Goal: Check status: Check status

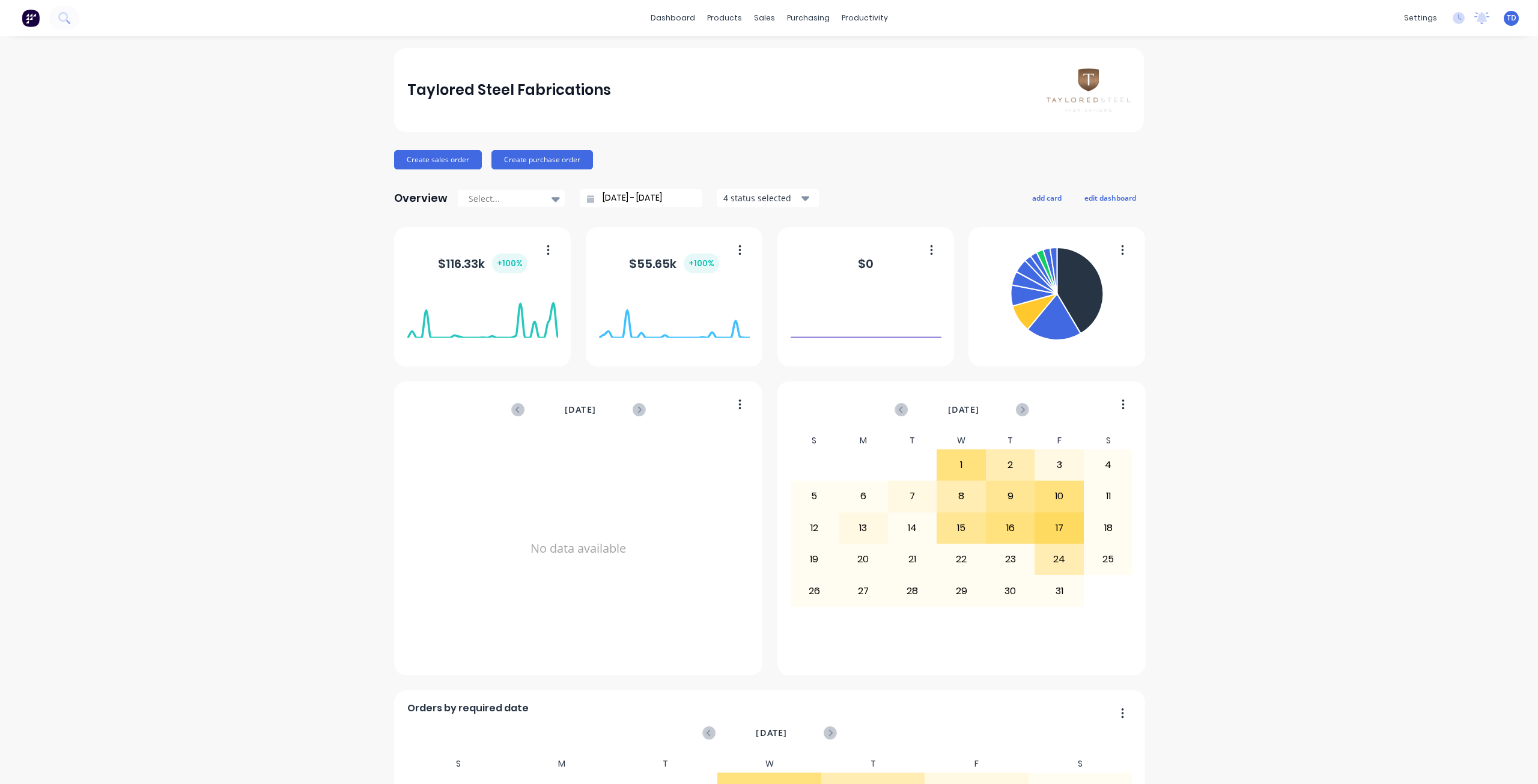
click at [114, 238] on div "Taylored Steel Fabrications Create sales order Create purchase order Overview S…" at bounding box center [769, 671] width 1538 height 1245
click at [773, 51] on link "Sales Orders" at bounding box center [824, 57] width 159 height 24
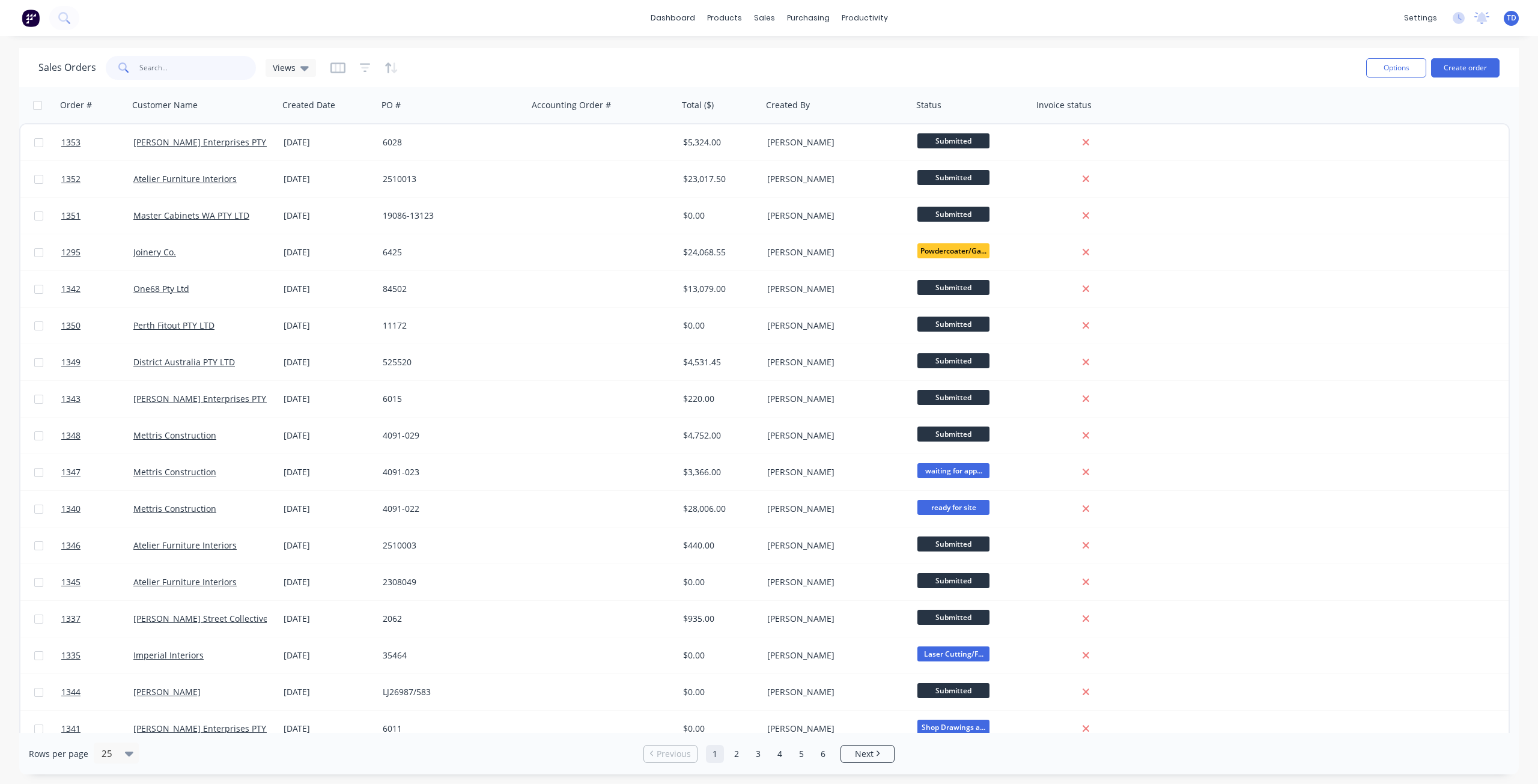
click at [187, 71] on input "text" at bounding box center [197, 68] width 117 height 24
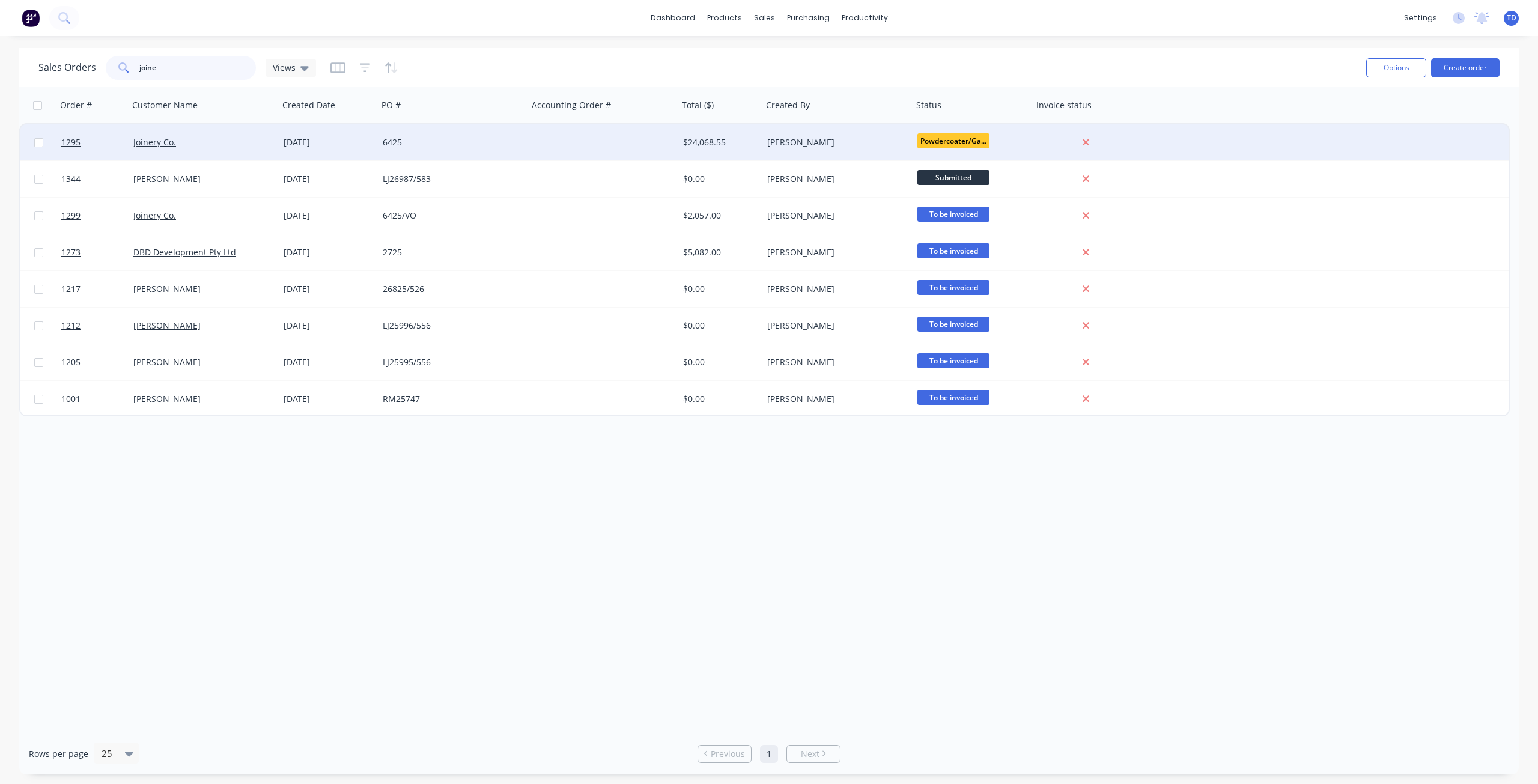
type input "joine"
click at [500, 143] on div "6425" at bounding box center [450, 142] width 133 height 12
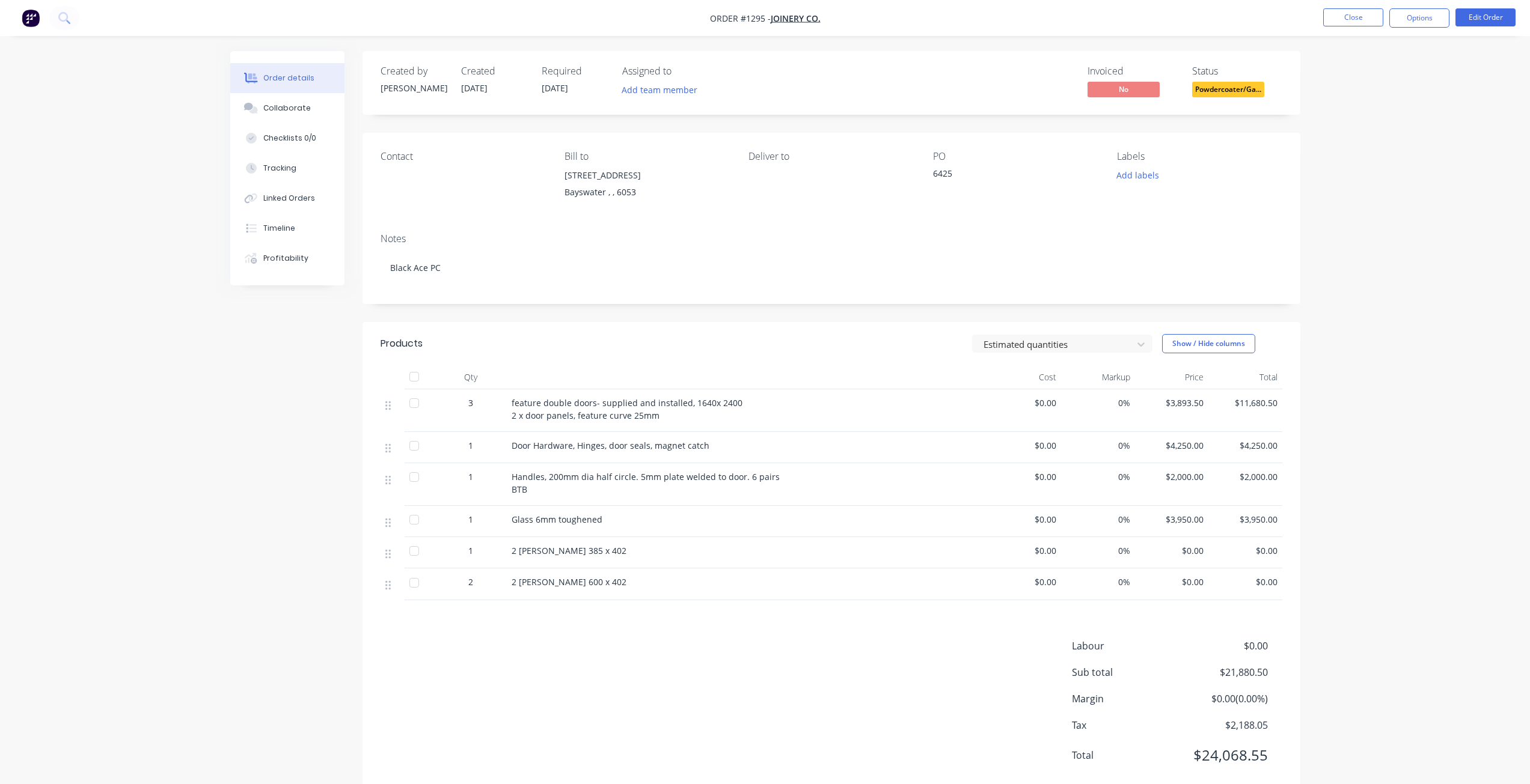
click at [1223, 89] on span "Powdercoater/Ga..." at bounding box center [1228, 89] width 72 height 15
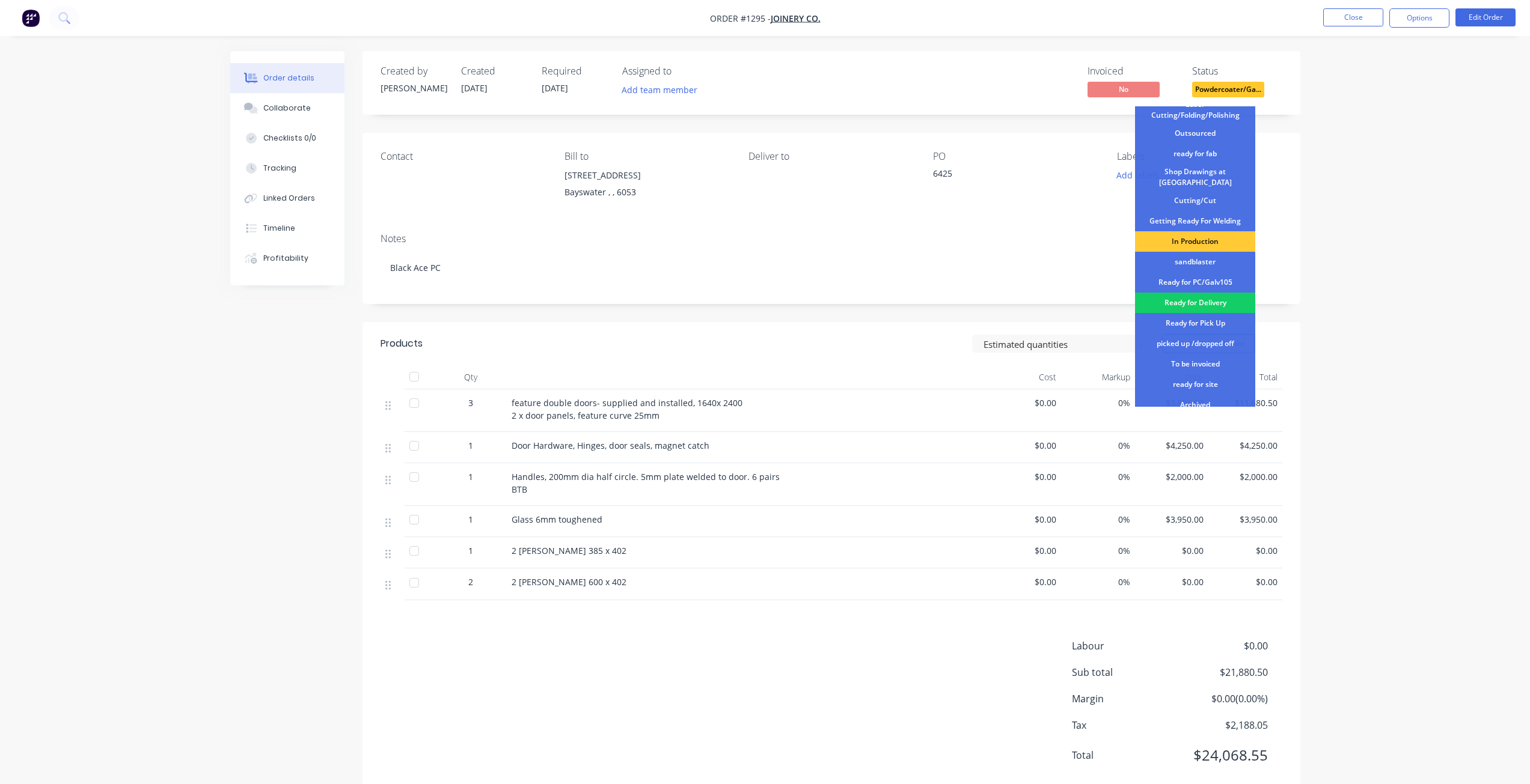
scroll to position [112, 0]
click at [1186, 318] on div "Ready for Pick Up" at bounding box center [1195, 322] width 120 height 20
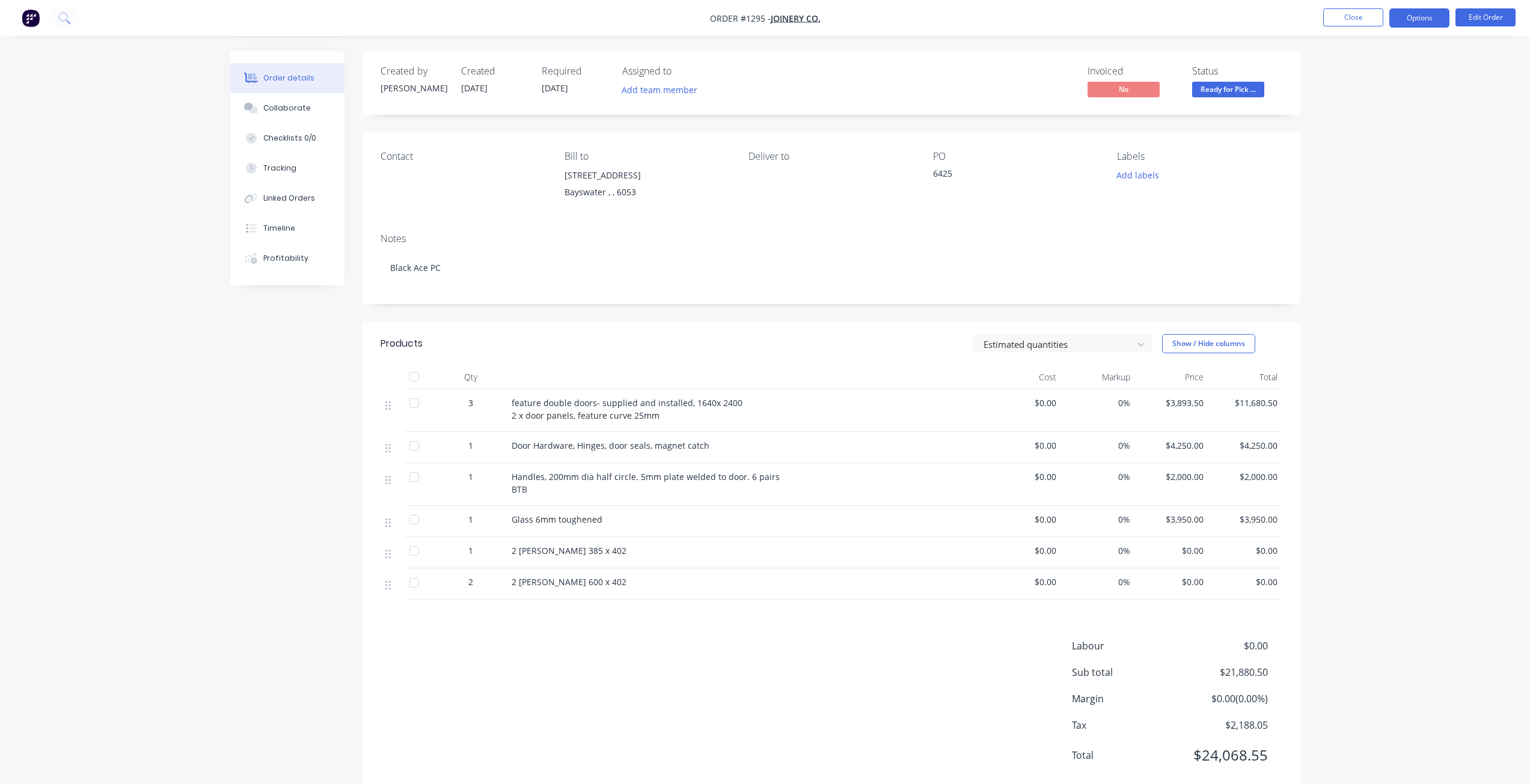
click at [1422, 19] on button "Options" at bounding box center [1419, 18] width 60 height 19
click at [1358, 168] on div "Delivery Docket" at bounding box center [1383, 169] width 110 height 18
click at [1345, 122] on div "Without pricing" at bounding box center [1383, 121] width 110 height 18
click at [1360, 18] on button "Close" at bounding box center [1353, 18] width 60 height 18
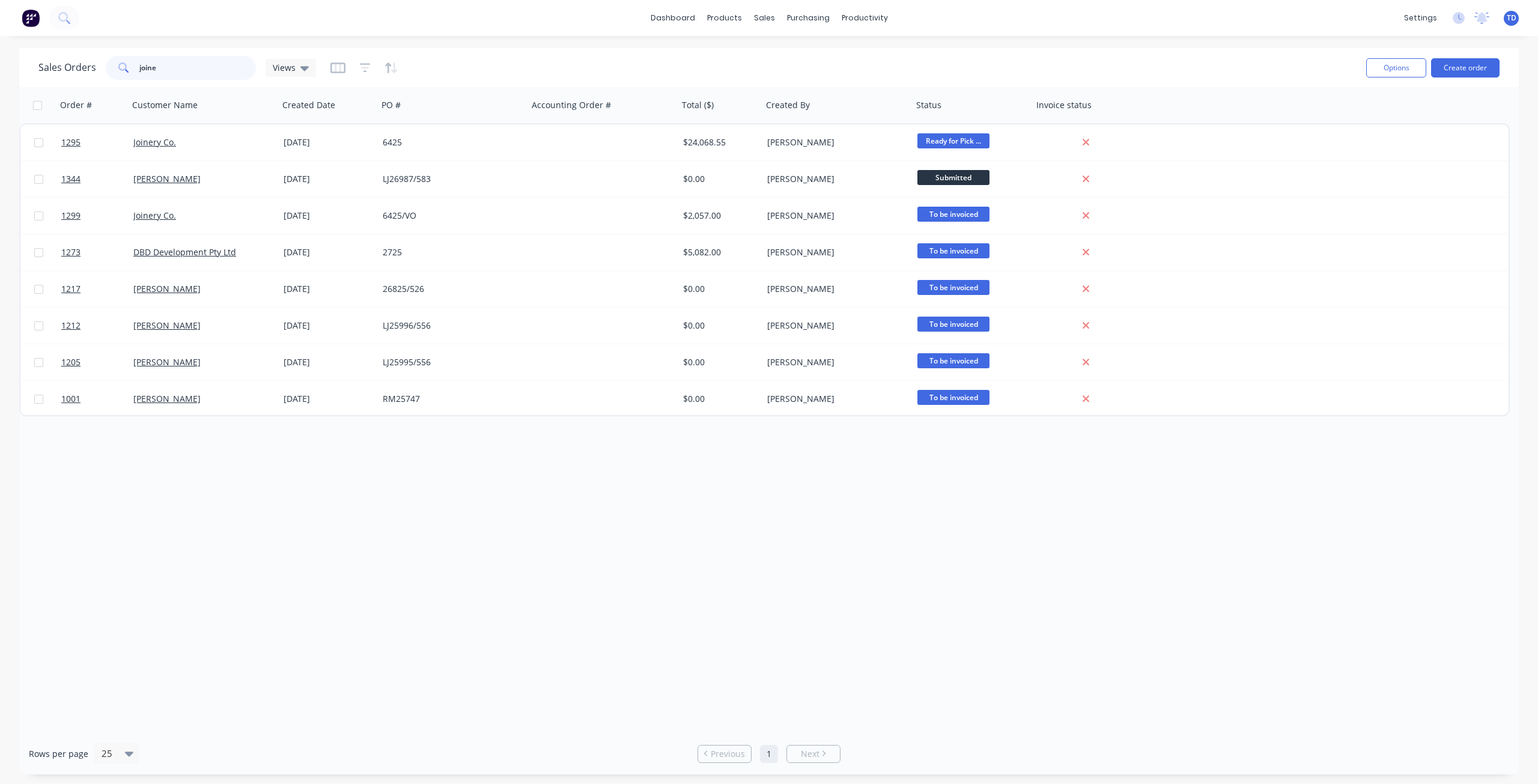
drag, startPoint x: 171, startPoint y: 68, endPoint x: 16, endPoint y: 77, distance: 155.3
click at [16, 77] on div "Sales Orders joine Views Options Create order Order # Customer Name Created Dat…" at bounding box center [769, 412] width 1538 height 727
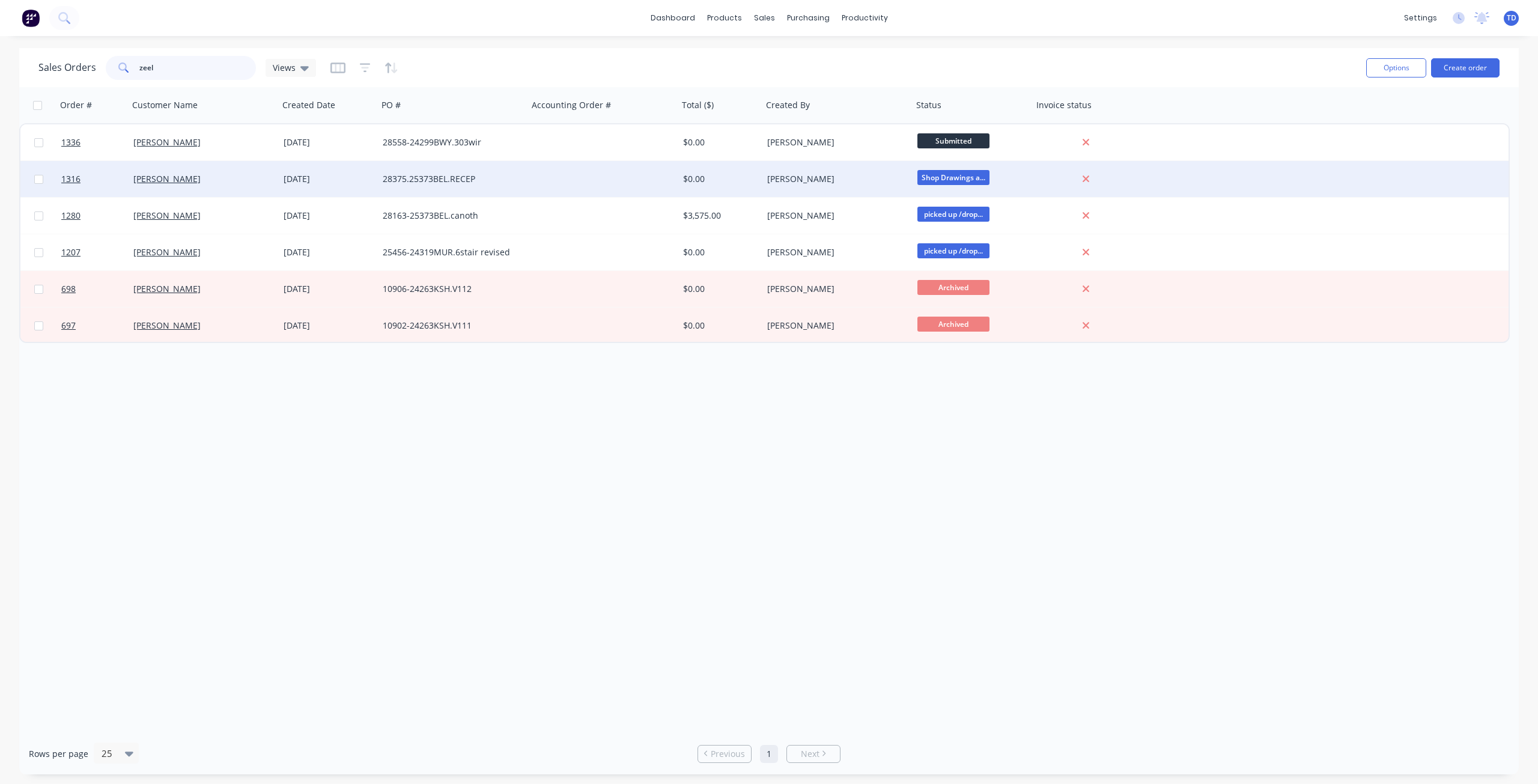
type input "zeel"
click at [617, 185] on div at bounding box center [603, 178] width 150 height 36
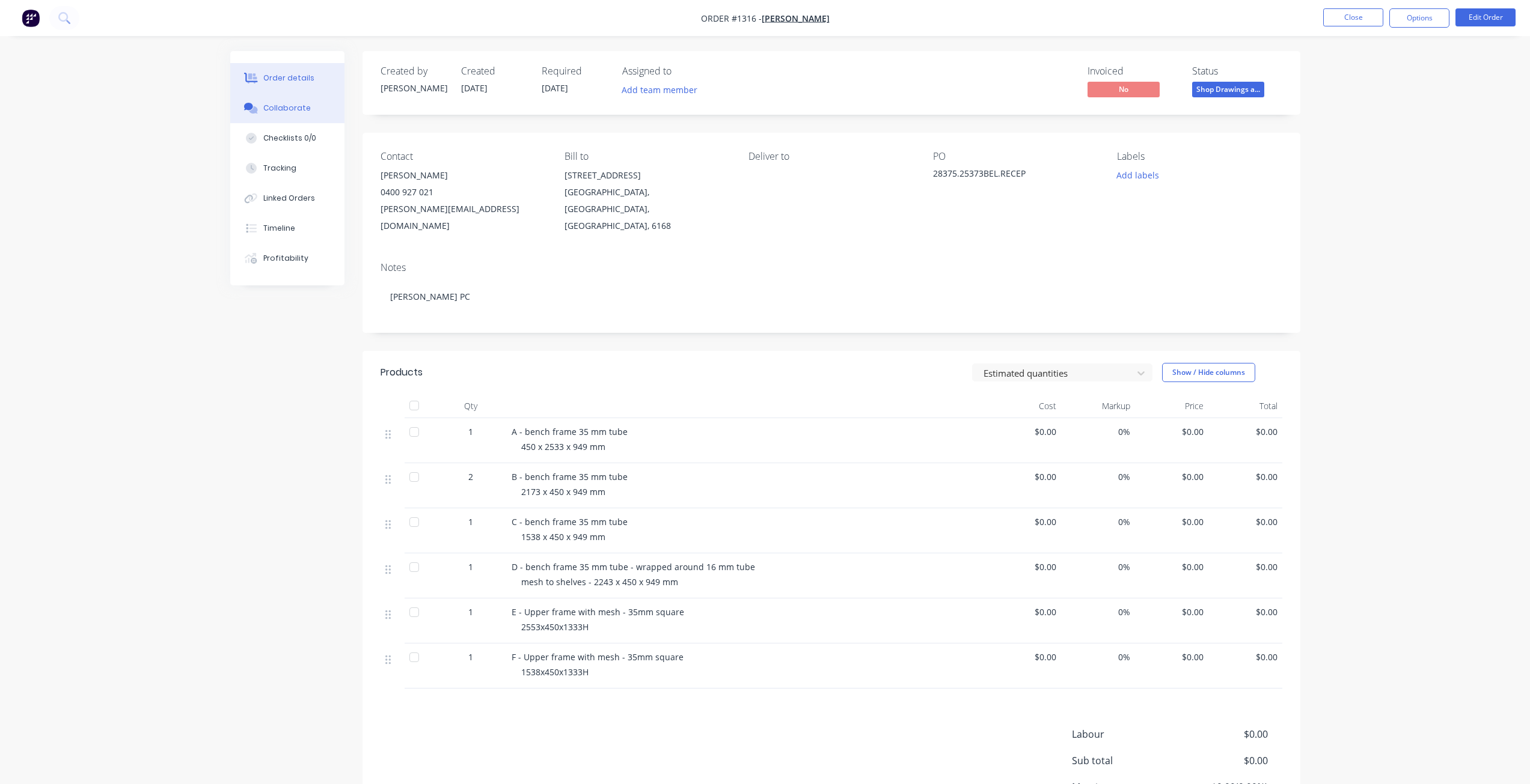
click at [288, 109] on div "Collaborate" at bounding box center [287, 108] width 48 height 11
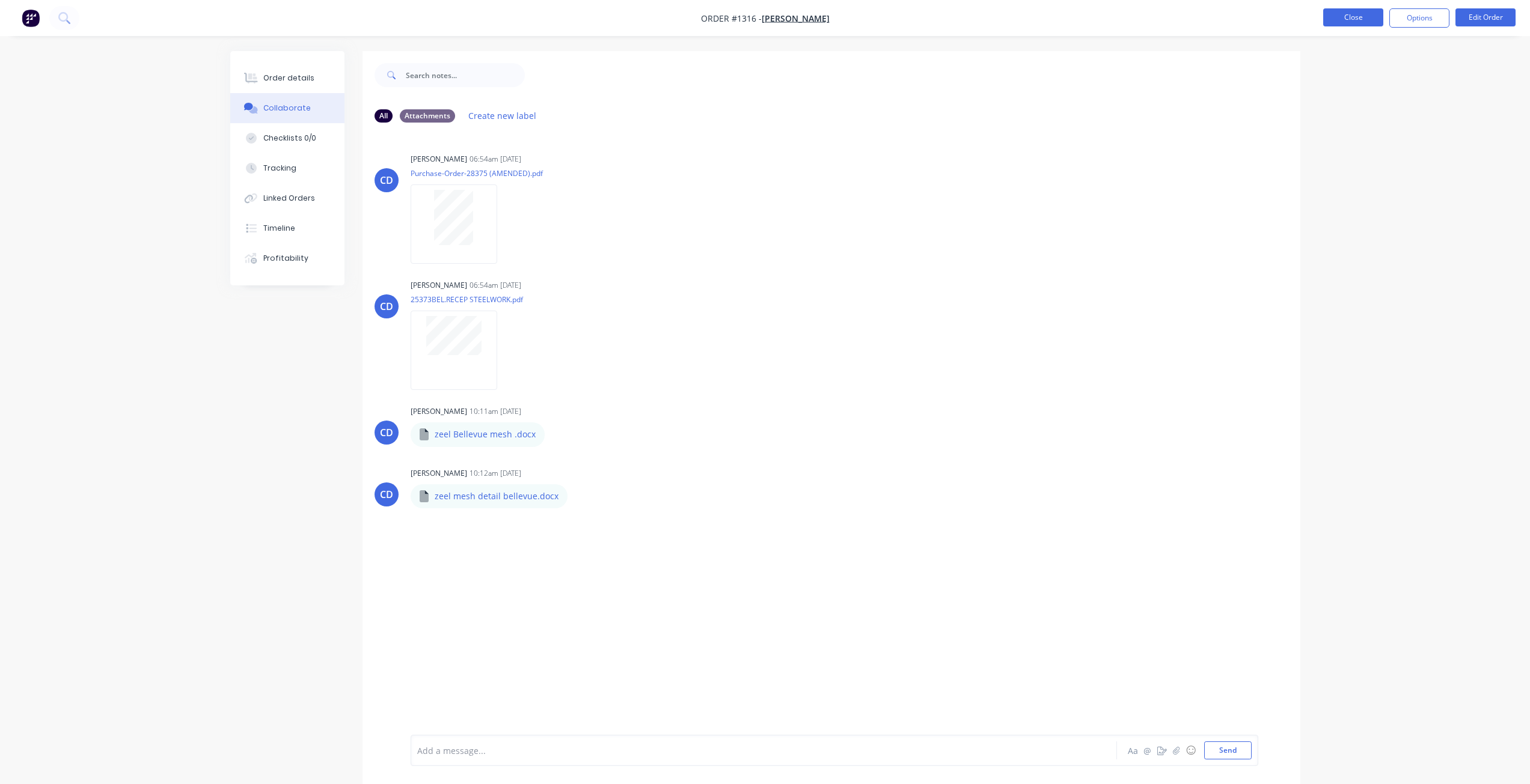
click at [1332, 12] on button "Close" at bounding box center [1353, 18] width 60 height 18
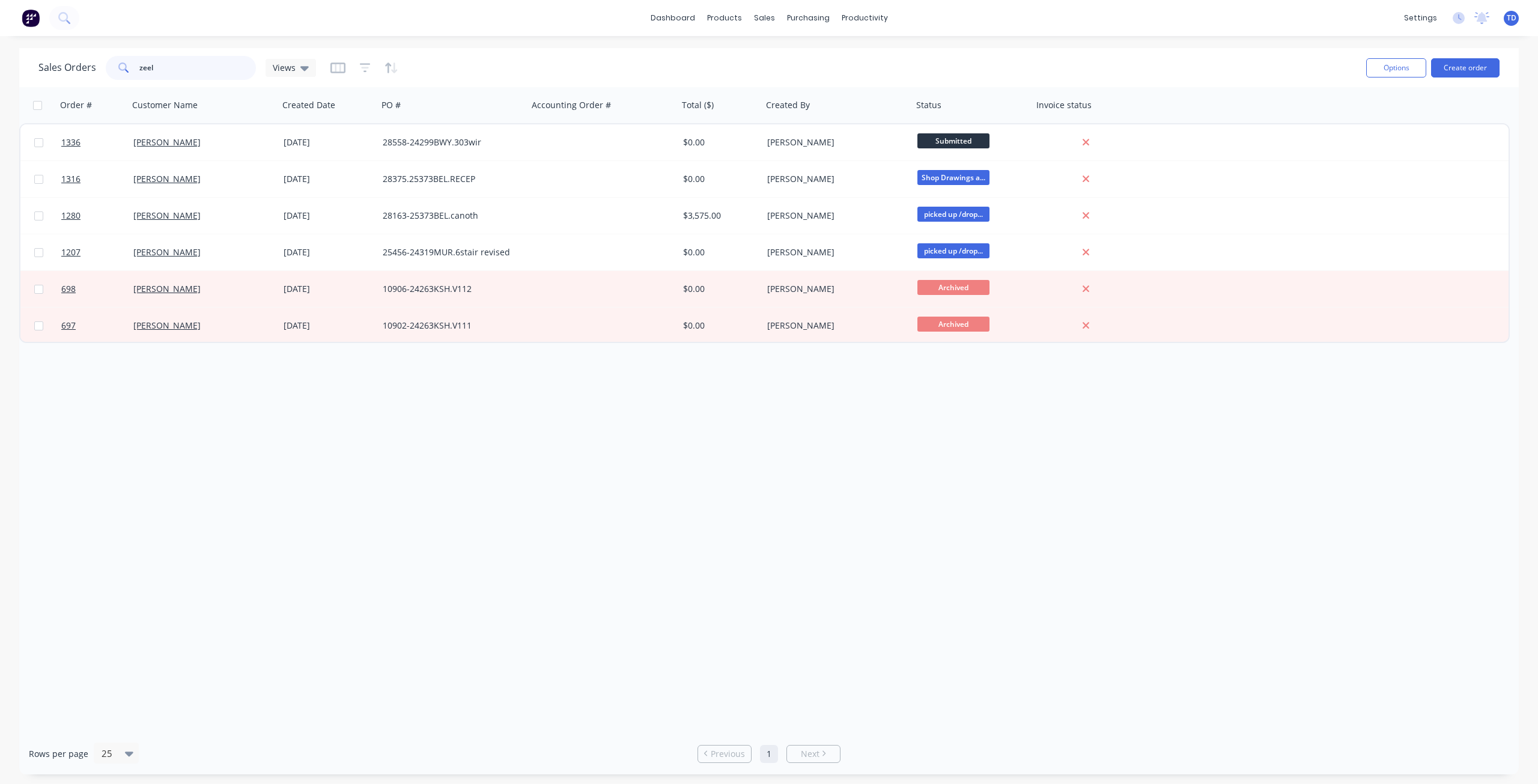
drag, startPoint x: 169, startPoint y: 71, endPoint x: -11, endPoint y: 50, distance: 181.2
click at [0, 50] on html "dashboard products sales purchasing productivity dashboard products Product Cat…" at bounding box center [769, 392] width 1538 height 784
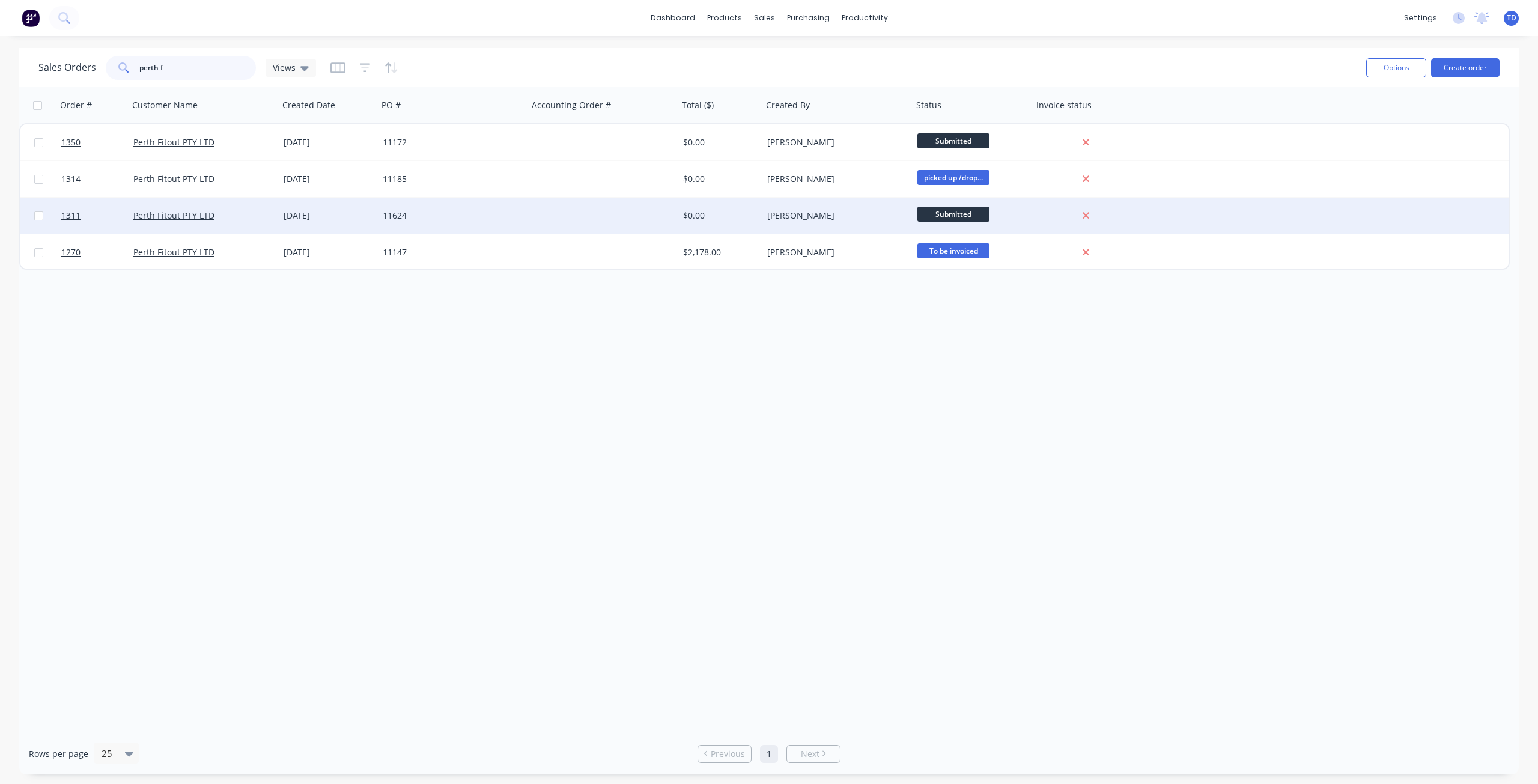
type input "perth f"
click at [320, 207] on div "[DATE]" at bounding box center [329, 216] width 99 height 36
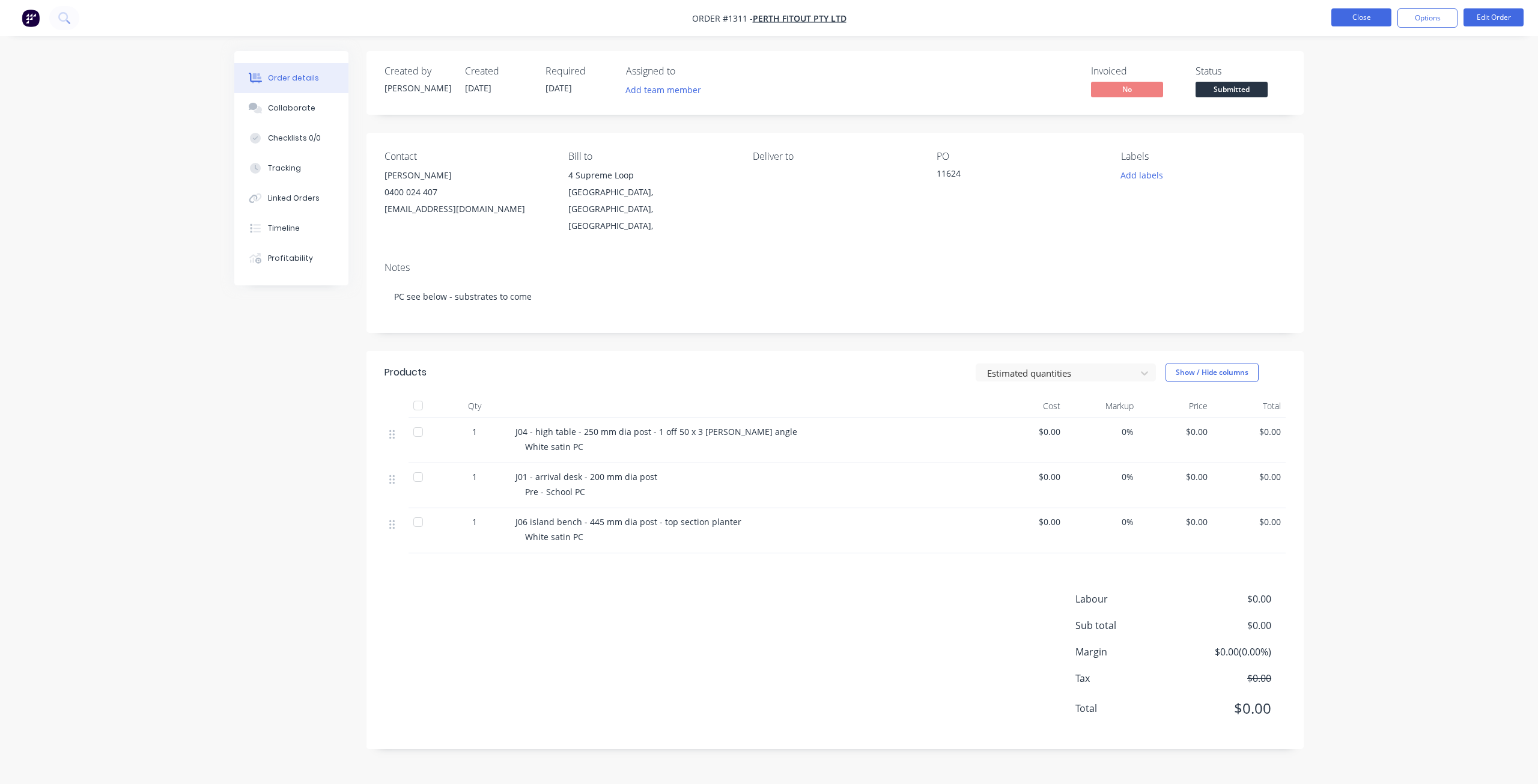
click at [1370, 20] on button "Close" at bounding box center [1362, 18] width 60 height 18
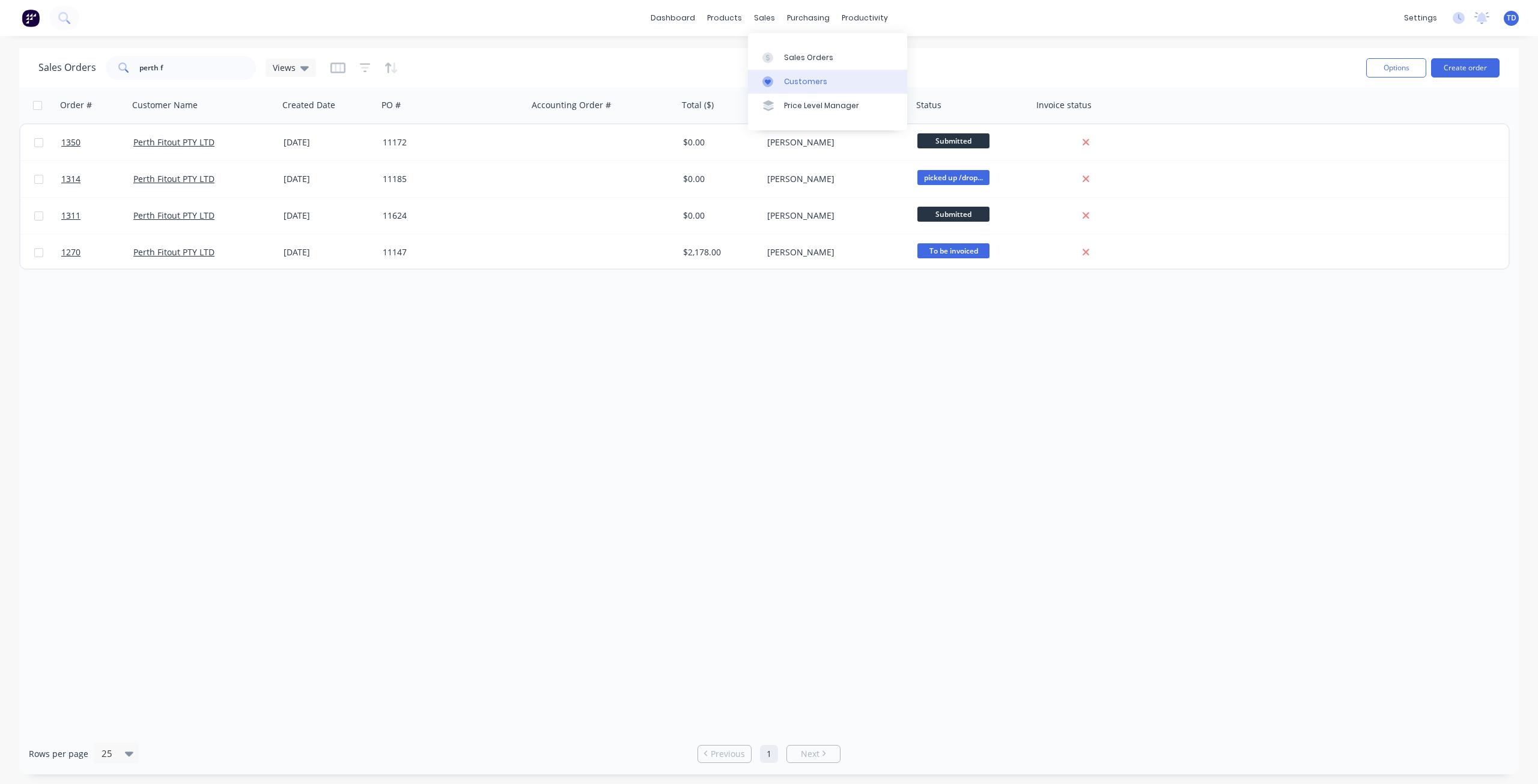
click at [792, 78] on div "Customers" at bounding box center [806, 82] width 43 height 11
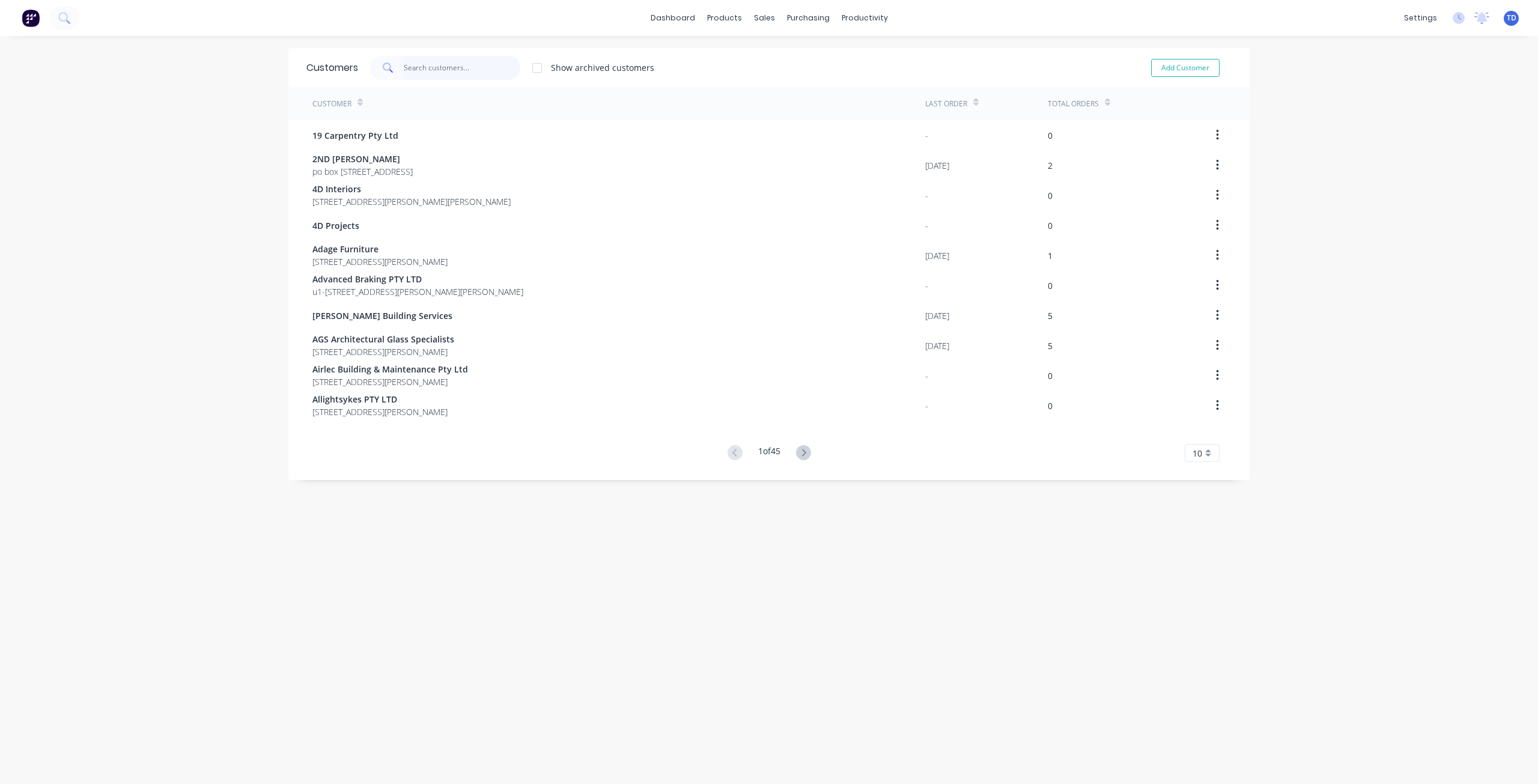
click at [431, 62] on input "text" at bounding box center [462, 68] width 117 height 24
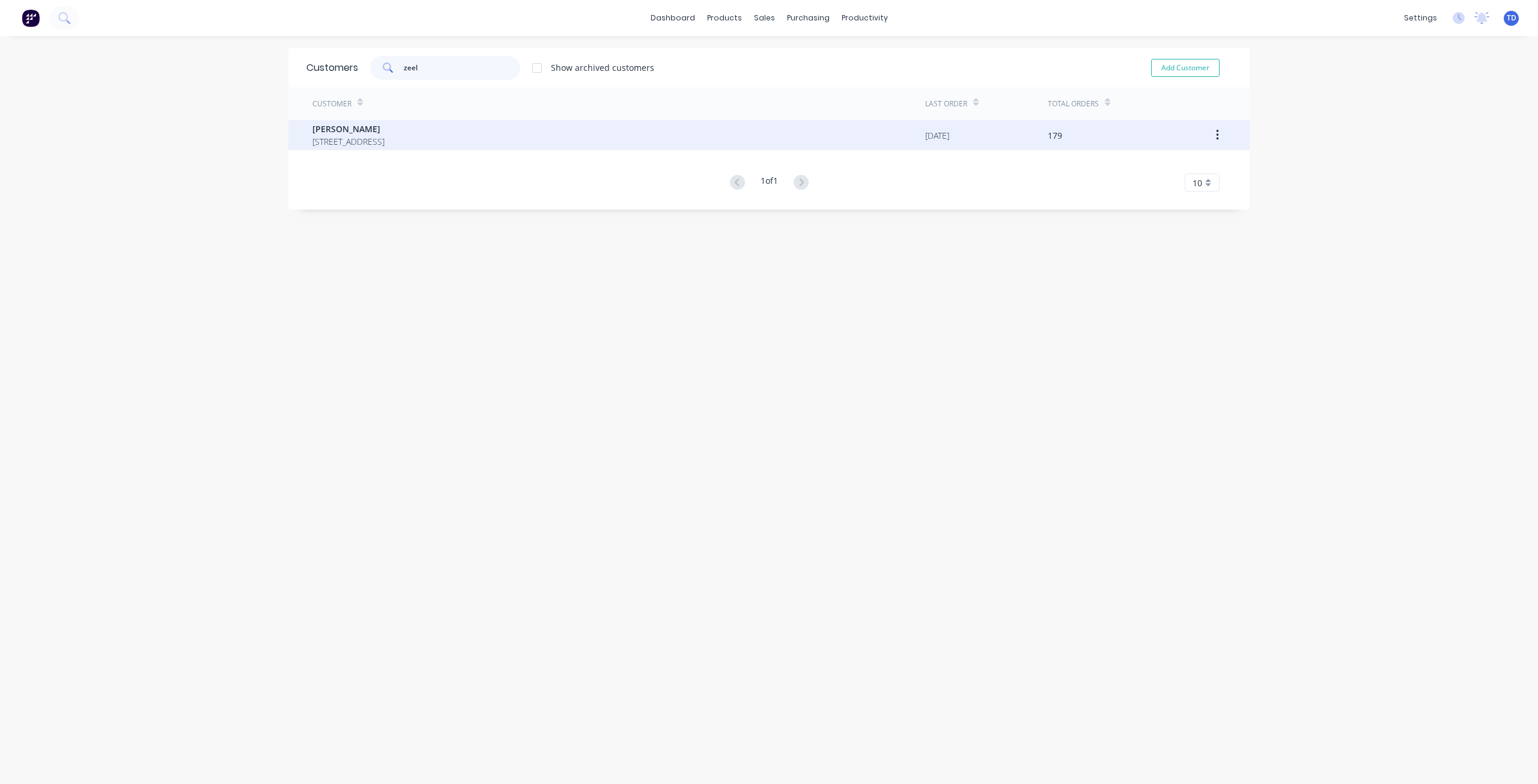
type input "zeel"
click at [385, 124] on span "[PERSON_NAME]" at bounding box center [348, 129] width 72 height 12
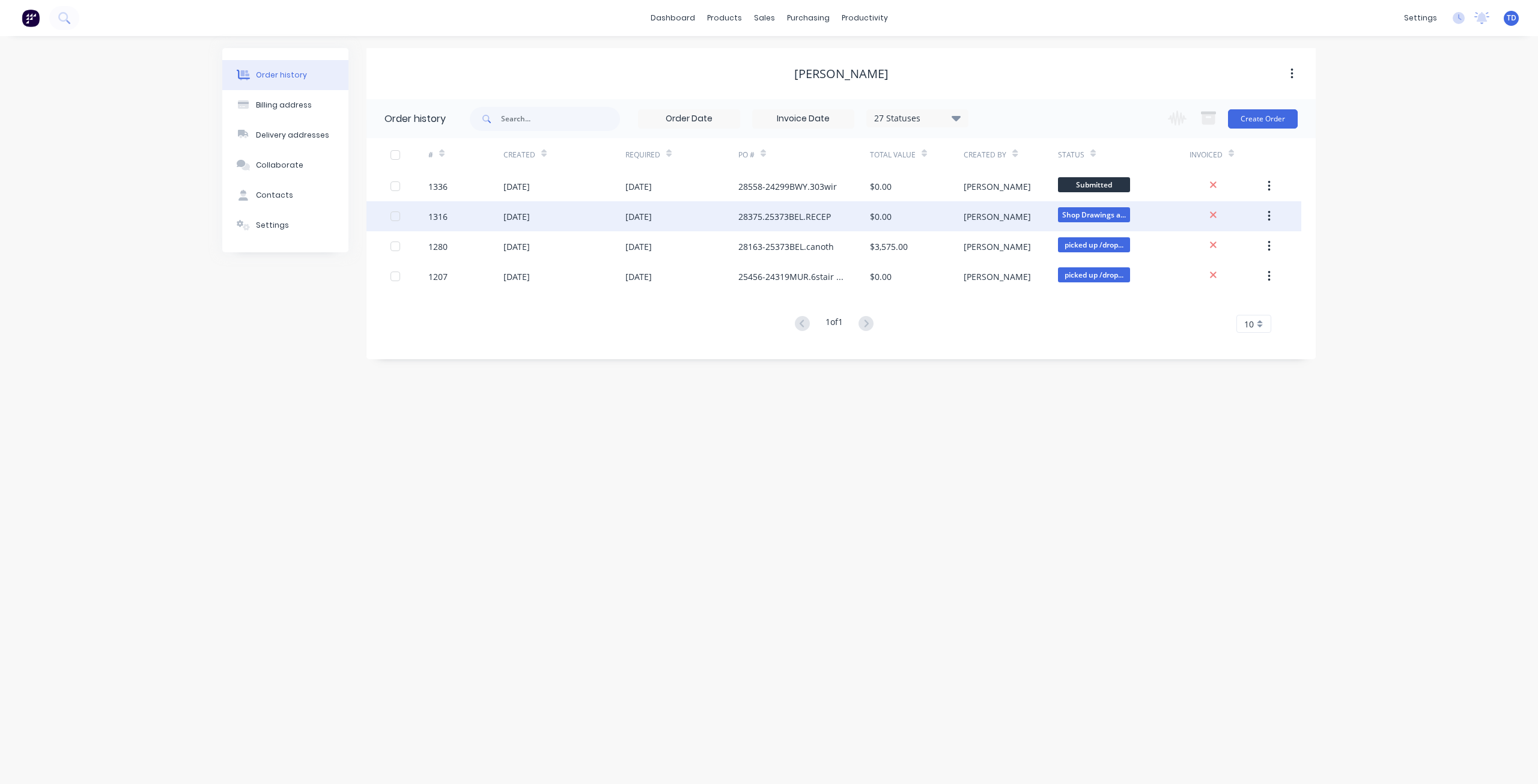
click at [482, 220] on div "1316" at bounding box center [466, 216] width 75 height 30
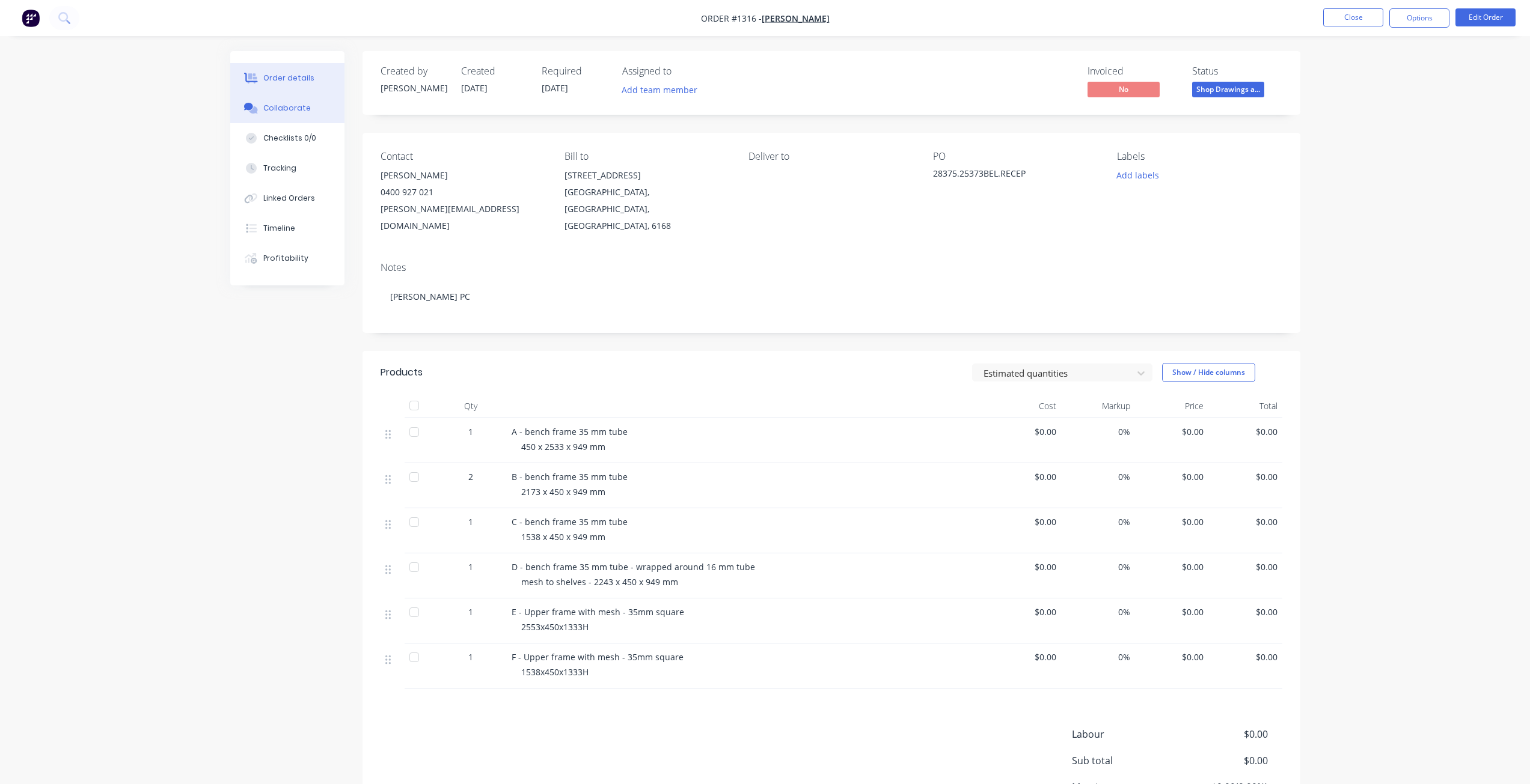
click at [295, 103] on div "Collaborate" at bounding box center [287, 108] width 48 height 11
